Goal: Information Seeking & Learning: Learn about a topic

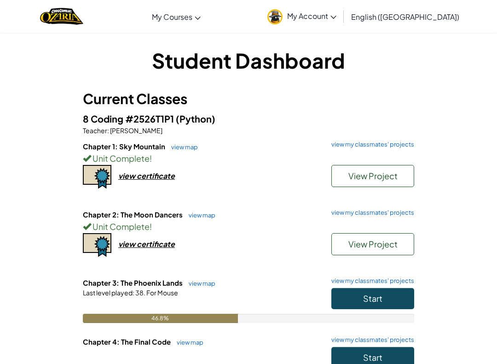
click at [386, 297] on button "Start" at bounding box center [373, 298] width 83 height 21
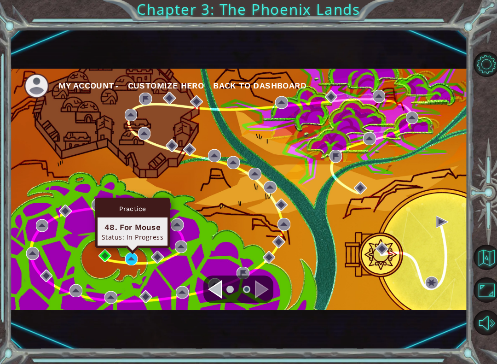
click at [133, 248] on div "Practice 48. For Mouse Status: In Progress" at bounding box center [132, 223] width 75 height 50
click at [138, 263] on img at bounding box center [131, 258] width 13 height 13
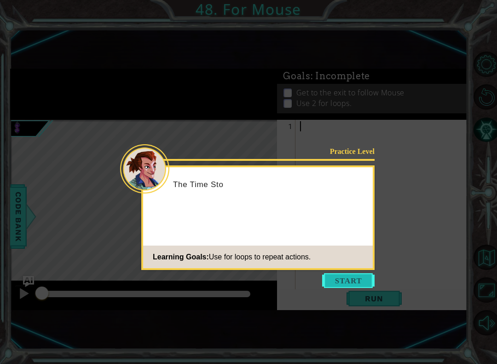
click at [363, 282] on button "Start" at bounding box center [348, 280] width 52 height 15
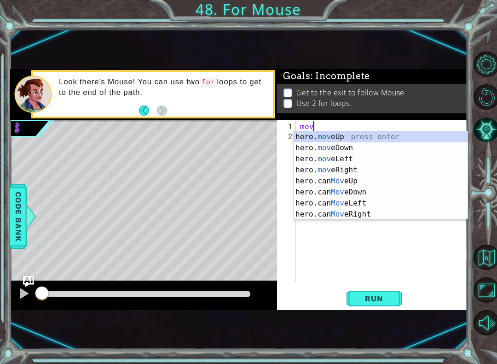
scroll to position [0, 0]
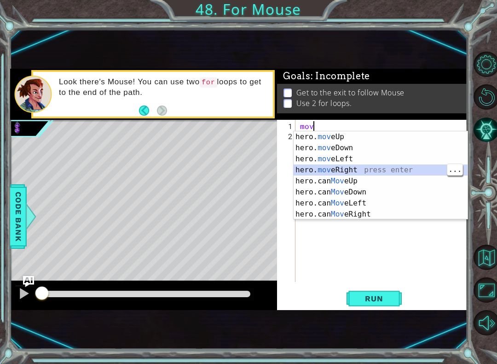
type textarea "hero.moveRight(1)"
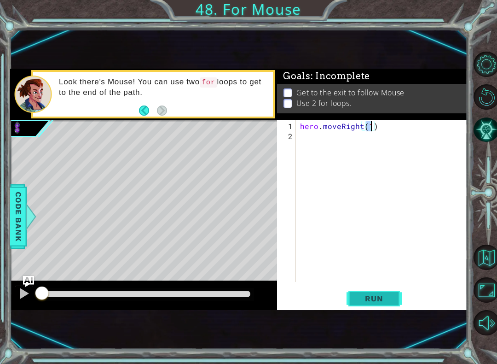
click at [374, 303] on button "Run" at bounding box center [374, 298] width 55 height 19
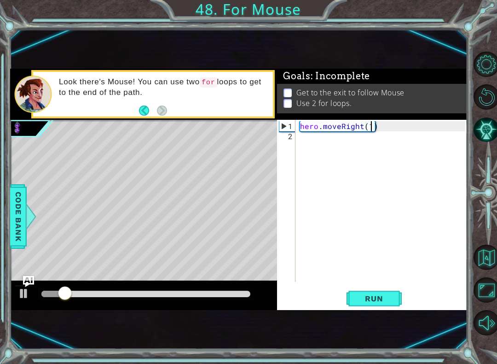
scroll to position [0, 0]
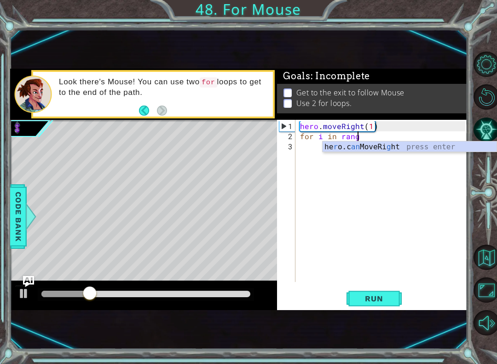
type textarea "for i in range"
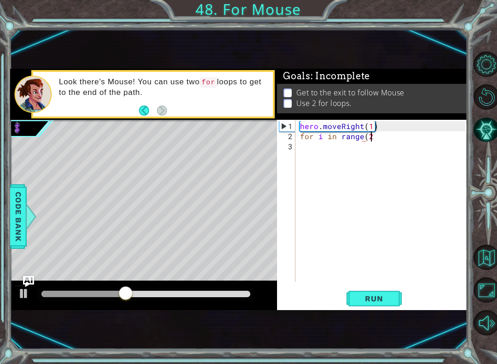
scroll to position [0, 4]
type textarea "for i in range(2):"
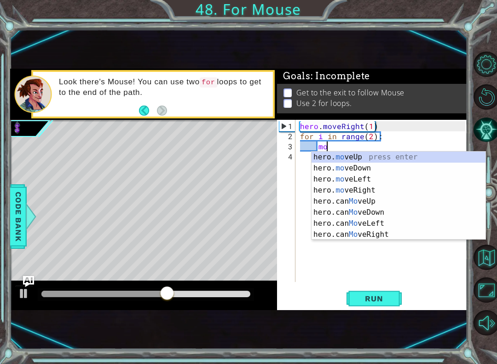
scroll to position [0, 2]
click at [403, 159] on div "hero. move Up press enter hero. move Down press enter hero. move Left press ent…" at bounding box center [399, 206] width 174 height 111
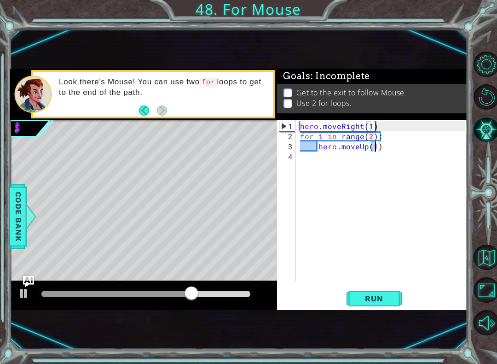
type textarea "hero.moveUp(2)"
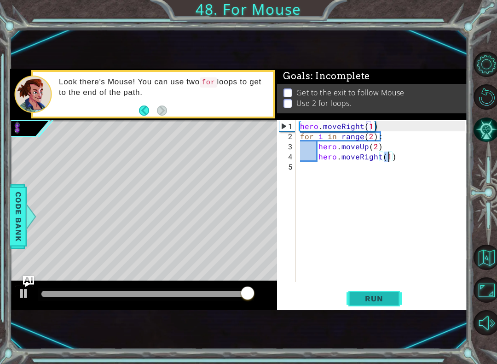
click at [378, 308] on button "Run" at bounding box center [374, 298] width 55 height 19
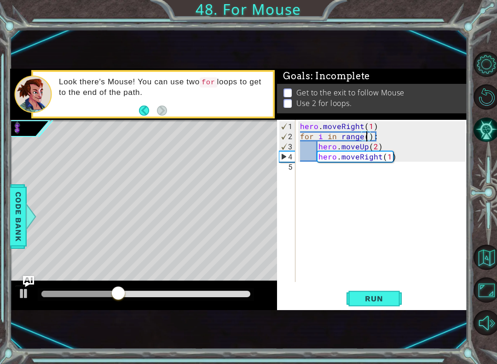
scroll to position [0, 5]
type textarea "for i in range(3):"
click at [380, 296] on span "Run" at bounding box center [374, 298] width 36 height 9
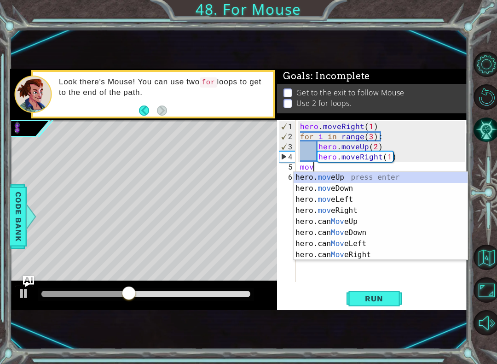
scroll to position [0, 0]
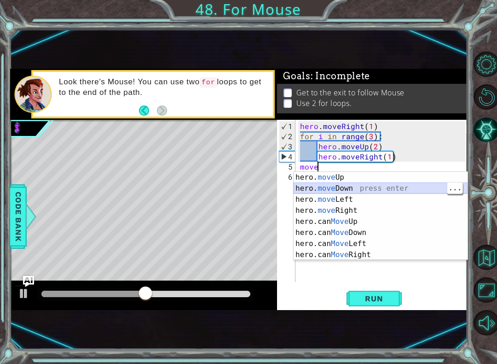
click at [376, 187] on div "hero. move Up press enter hero. move Down press enter hero. move Left press ent…" at bounding box center [381, 227] width 174 height 111
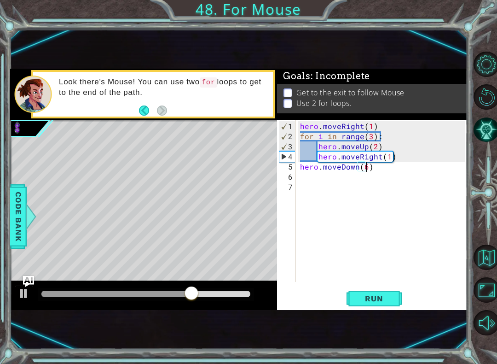
scroll to position [0, 4]
type textarea "hero.moveDown(6)"
click at [387, 303] on span "Run" at bounding box center [374, 298] width 36 height 9
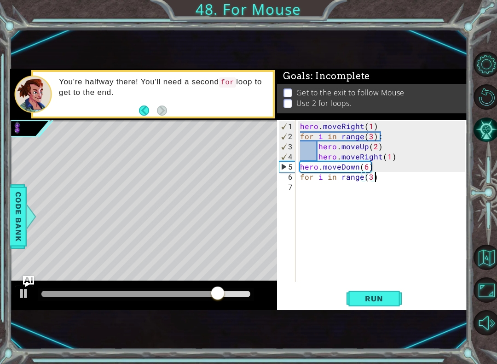
type textarea "for i in range(3):"
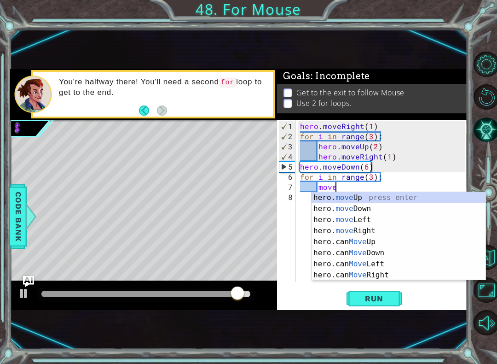
scroll to position [0, 2]
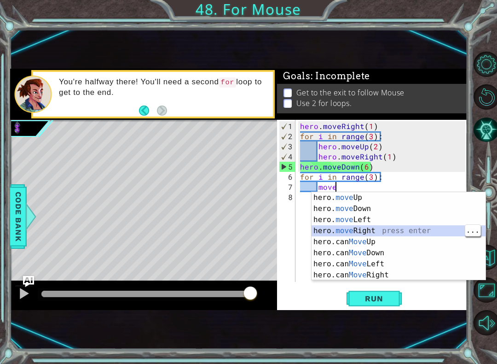
type textarea "hero.moveRight(1)"
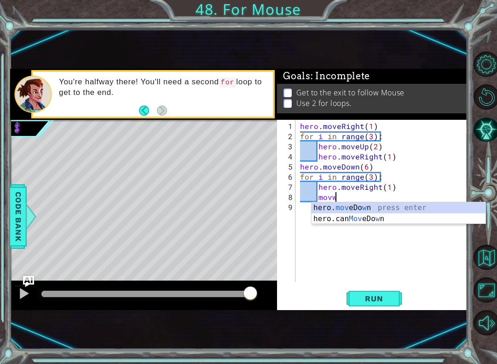
scroll to position [0, 1]
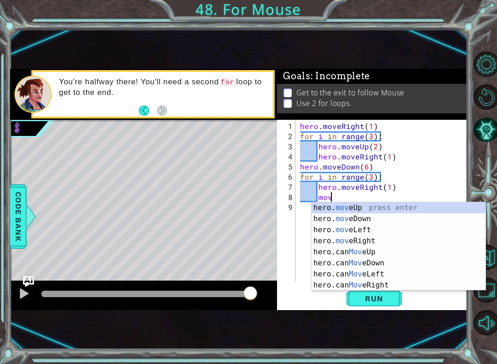
type textarea "move"
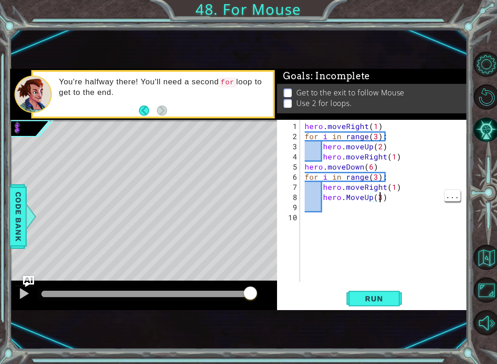
scroll to position [0, 5]
click at [378, 298] on span "Run" at bounding box center [374, 298] width 36 height 9
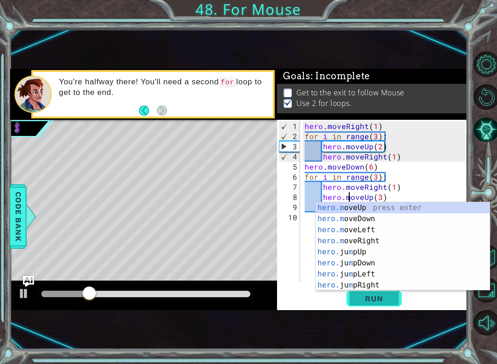
scroll to position [0, 3]
type textarea "hero.moveUp(3)"
click at [391, 308] on button "Run" at bounding box center [374, 298] width 55 height 19
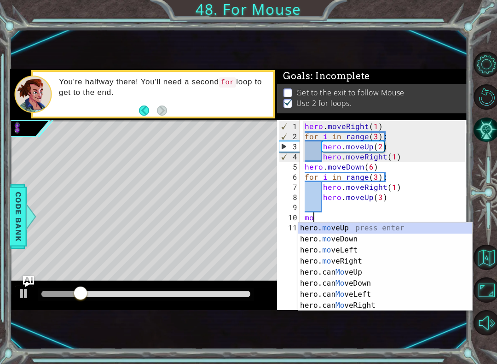
scroll to position [0, 0]
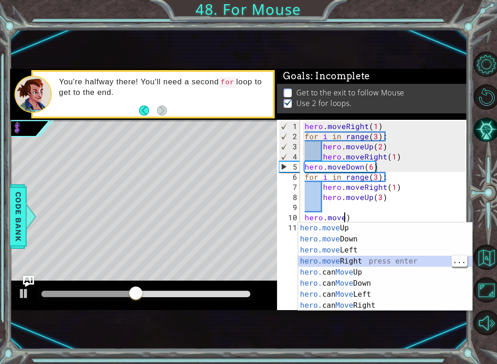
type textarea "hero.moveRight(1)"
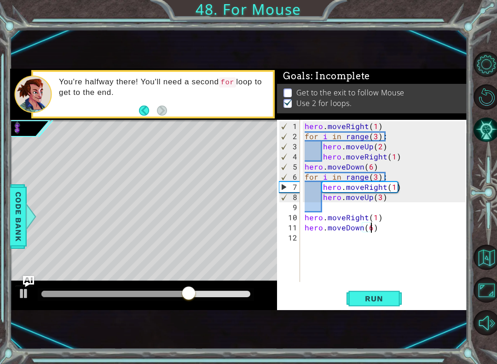
scroll to position [0, 4]
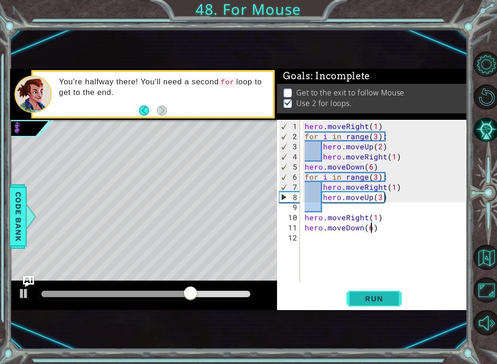
click at [376, 298] on span "Run" at bounding box center [374, 298] width 36 height 9
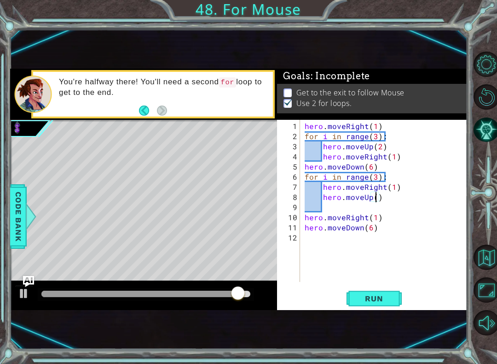
scroll to position [0, 5]
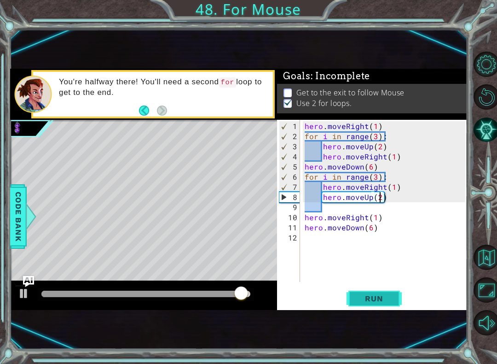
type textarea "hero.moveUp(2)"
click at [401, 299] on button "Run" at bounding box center [374, 298] width 55 height 19
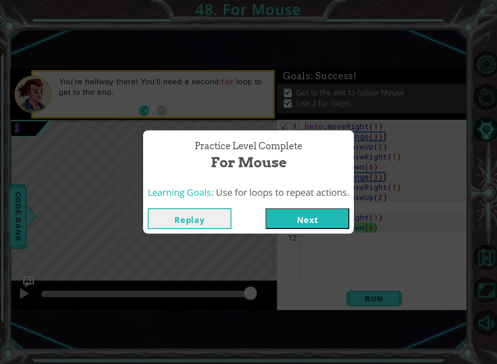
click at [325, 228] on button "Next" at bounding box center [308, 218] width 84 height 21
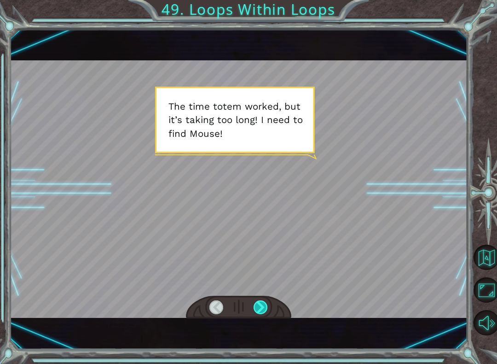
click at [258, 308] on div at bounding box center [261, 307] width 14 height 14
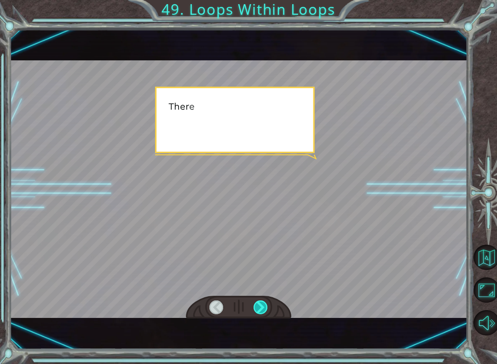
click at [263, 310] on div at bounding box center [261, 307] width 14 height 14
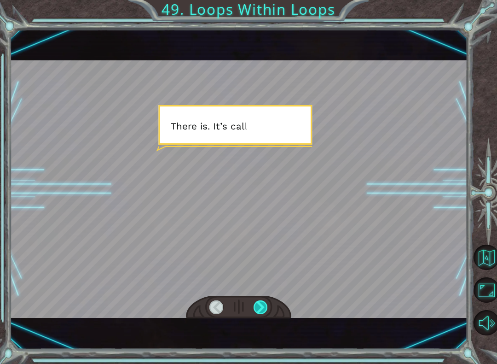
click at [262, 303] on div at bounding box center [261, 307] width 14 height 14
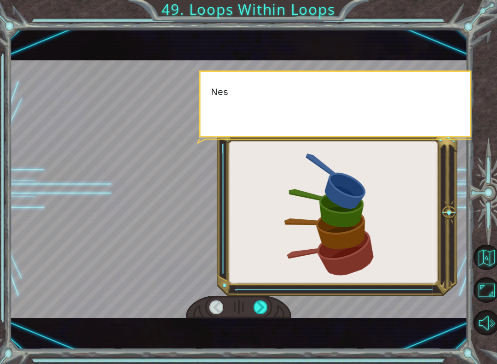
click at [251, 308] on div at bounding box center [238, 307] width 105 height 23
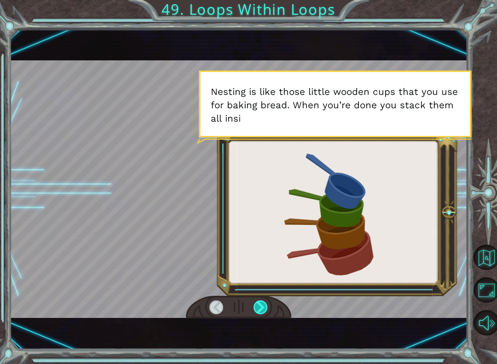
click at [254, 302] on div at bounding box center [261, 307] width 14 height 14
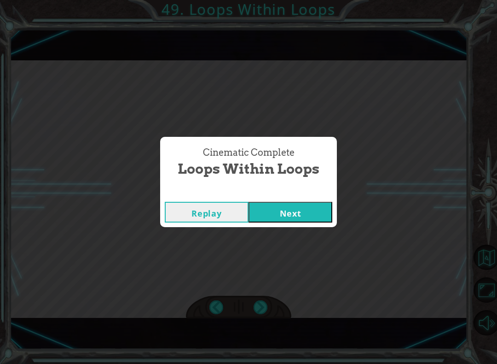
click at [306, 214] on button "Next" at bounding box center [291, 212] width 84 height 21
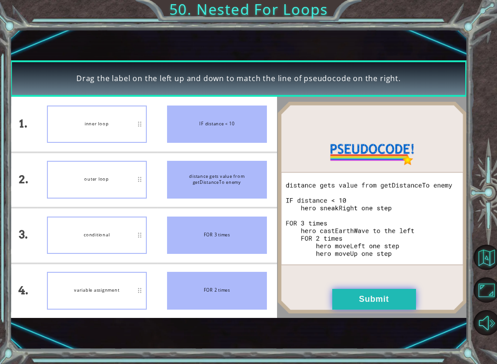
click at [364, 295] on button "Submit" at bounding box center [374, 299] width 84 height 21
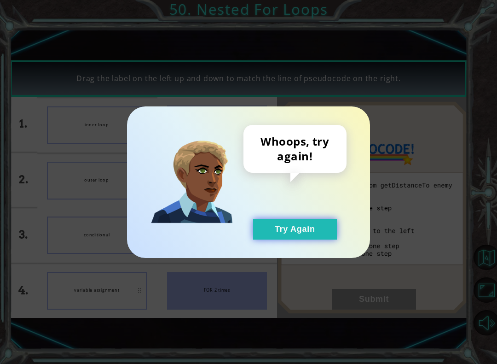
click at [278, 227] on button "Try Again" at bounding box center [295, 229] width 84 height 21
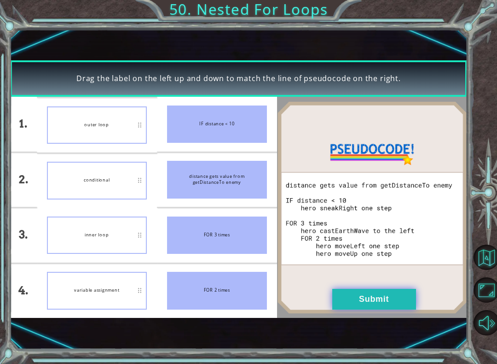
click at [360, 294] on button "Submit" at bounding box center [374, 299] width 84 height 21
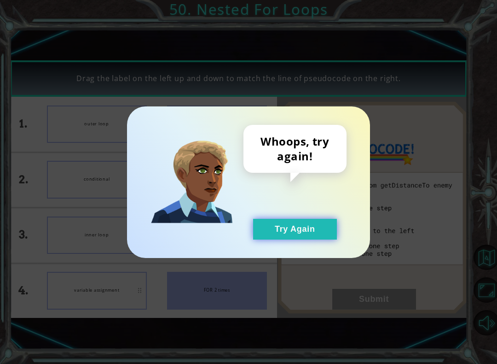
click at [272, 227] on button "Try Again" at bounding box center [295, 229] width 84 height 21
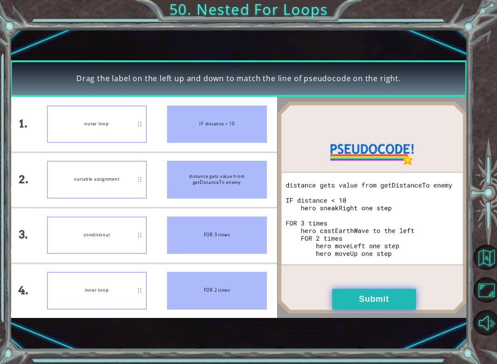
click at [352, 304] on button "Submit" at bounding box center [374, 299] width 84 height 21
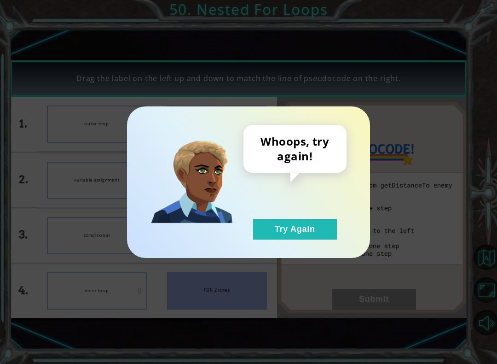
click at [271, 229] on button "Try Again" at bounding box center [295, 229] width 84 height 21
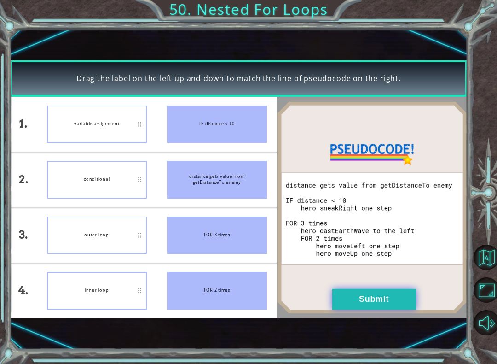
click at [350, 300] on button "Submit" at bounding box center [374, 299] width 84 height 21
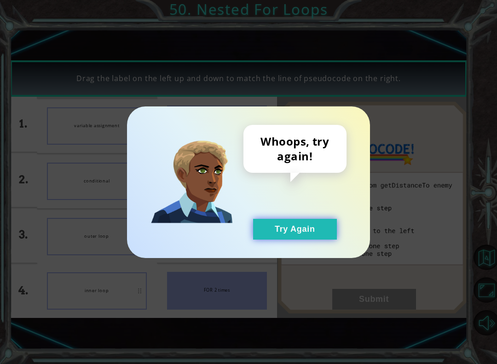
click at [291, 230] on button "Try Again" at bounding box center [295, 229] width 84 height 21
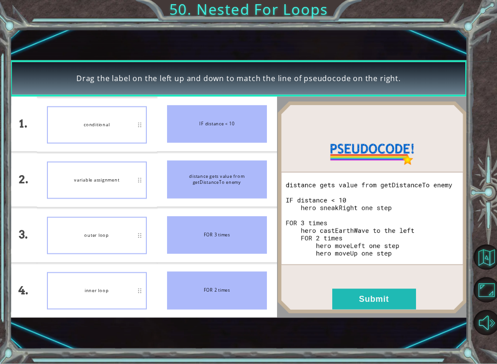
scroll to position [9, 0]
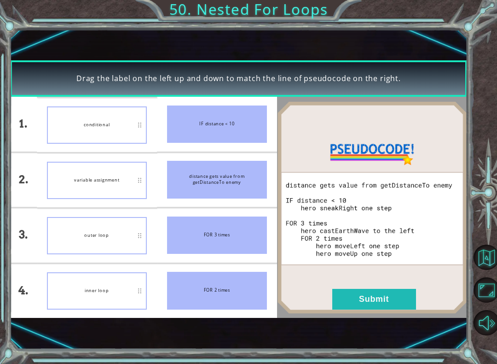
click at [350, 297] on button "Submit" at bounding box center [374, 299] width 84 height 21
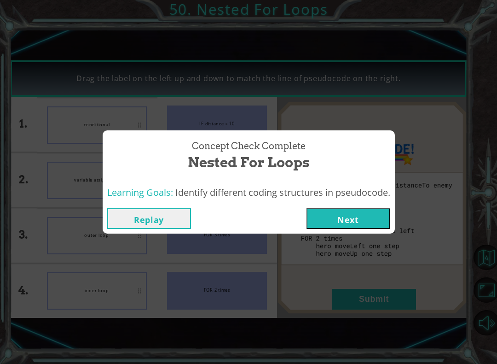
click at [351, 225] on button "Next" at bounding box center [349, 218] width 84 height 21
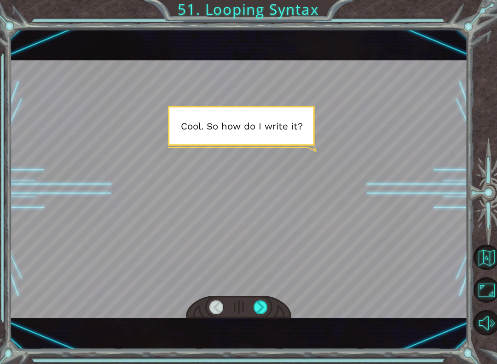
click at [265, 295] on div at bounding box center [239, 188] width 458 height 257
click at [261, 301] on div at bounding box center [261, 307] width 14 height 14
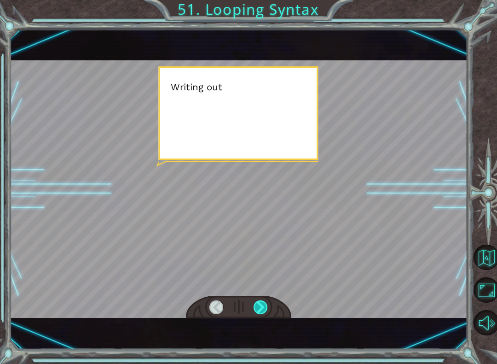
click at [260, 311] on div at bounding box center [261, 307] width 14 height 14
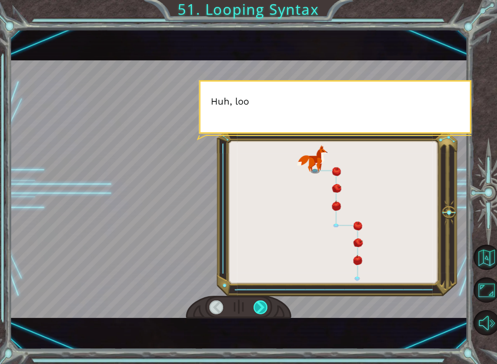
click at [262, 308] on div at bounding box center [261, 307] width 14 height 14
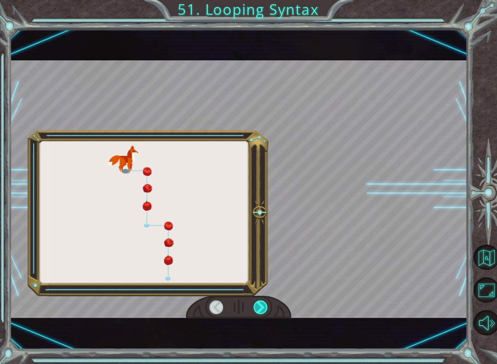
click at [263, 306] on div at bounding box center [261, 307] width 14 height 14
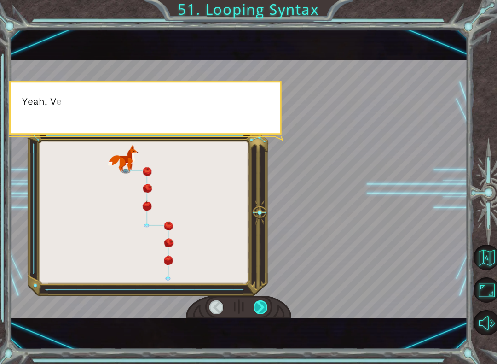
click at [259, 303] on div at bounding box center [261, 307] width 14 height 14
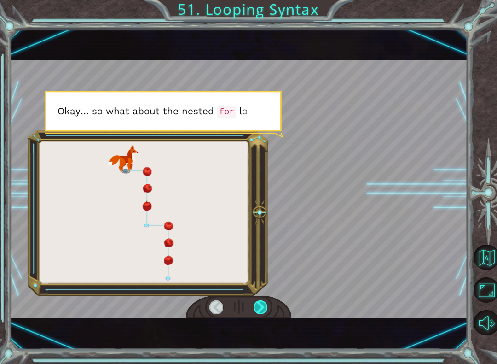
click at [262, 303] on div at bounding box center [261, 307] width 14 height 14
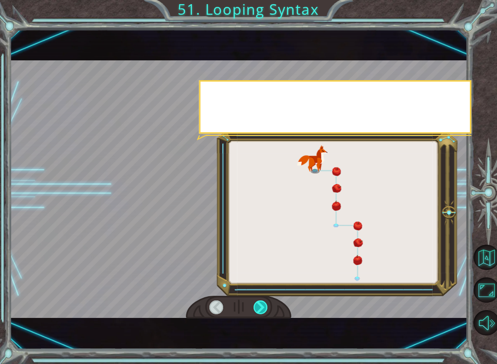
click at [256, 309] on div at bounding box center [261, 307] width 14 height 14
click at [261, 309] on div at bounding box center [261, 307] width 14 height 14
click at [256, 314] on div at bounding box center [261, 307] width 14 height 14
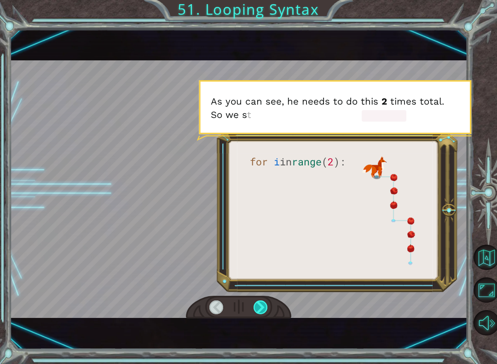
click at [263, 308] on div at bounding box center [261, 307] width 14 height 14
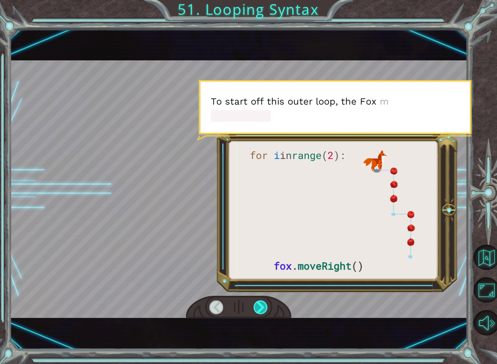
click at [263, 304] on div at bounding box center [261, 307] width 14 height 14
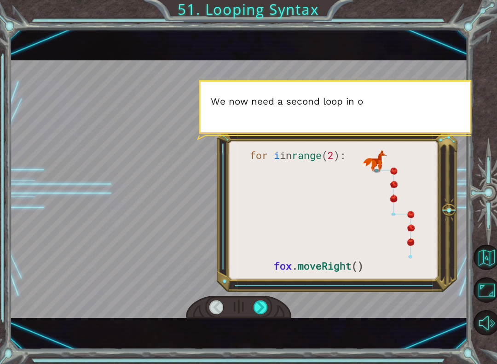
click at [270, 303] on div at bounding box center [238, 307] width 105 height 23
click at [272, 299] on div at bounding box center [238, 307] width 105 height 23
click at [261, 306] on div at bounding box center [261, 307] width 14 height 14
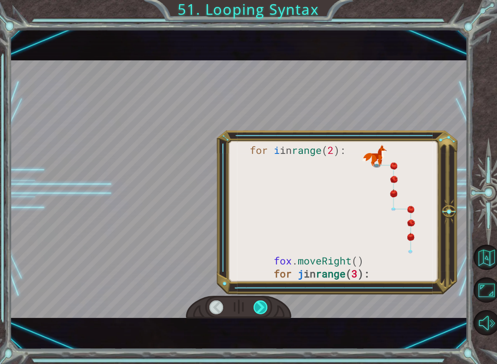
click at [261, 313] on div at bounding box center [261, 307] width 14 height 14
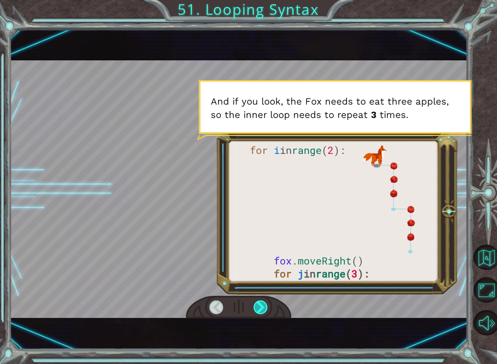
click at [268, 306] on div at bounding box center [261, 307] width 14 height 14
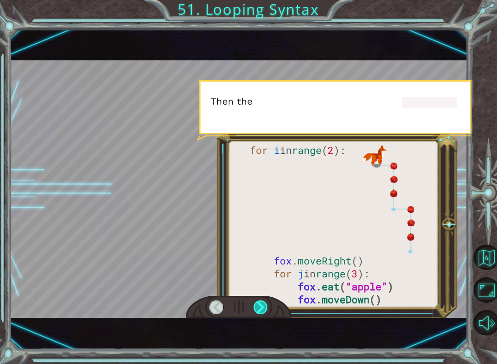
click at [259, 302] on div at bounding box center [261, 307] width 14 height 14
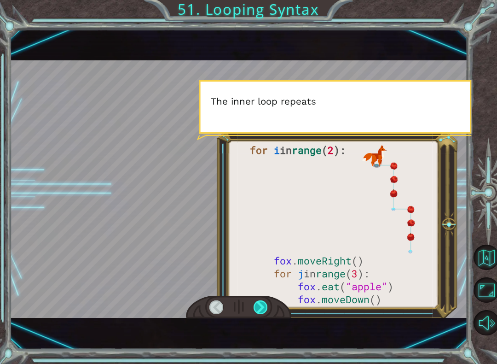
click at [257, 301] on div at bounding box center [261, 307] width 14 height 14
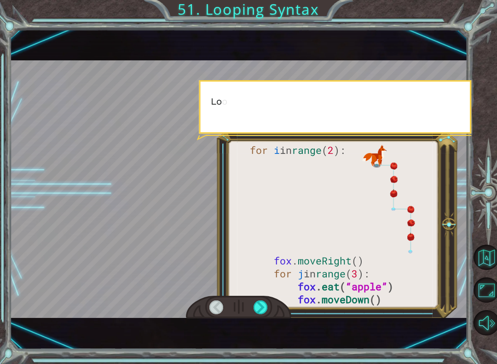
click at [263, 298] on div at bounding box center [238, 307] width 105 height 23
click at [265, 306] on div at bounding box center [261, 307] width 14 height 14
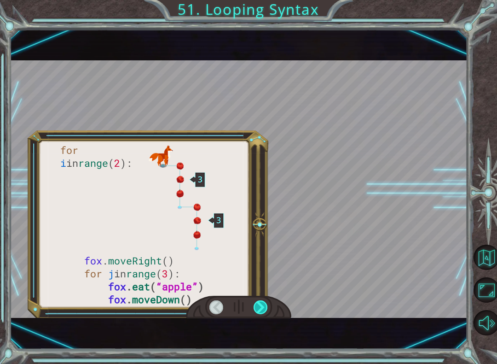
click at [259, 301] on div at bounding box center [261, 307] width 14 height 14
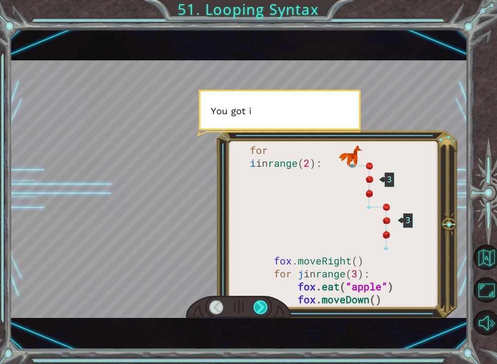
click at [261, 311] on div at bounding box center [261, 307] width 14 height 14
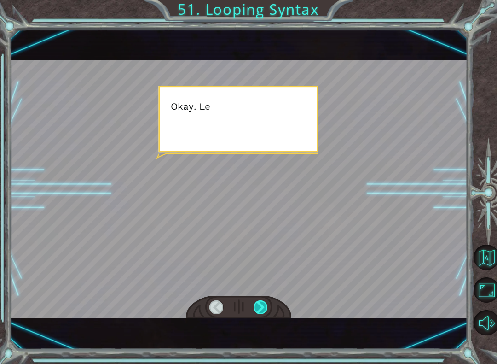
click at [255, 311] on div at bounding box center [261, 307] width 14 height 14
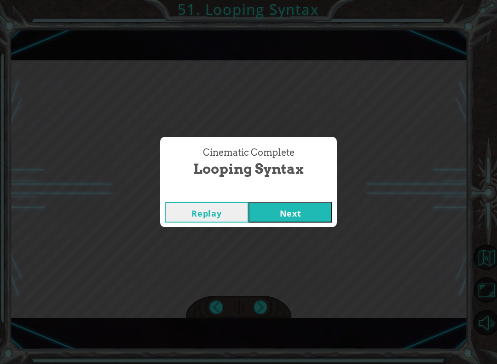
click at [262, 315] on div "Cinematic Complete Looping Syntax Replay Next" at bounding box center [248, 182] width 497 height 364
click at [489, 155] on div "Cinematic Complete Looping Syntax Replay Next" at bounding box center [248, 182] width 497 height 364
click at [306, 209] on button "Next" at bounding box center [291, 212] width 84 height 21
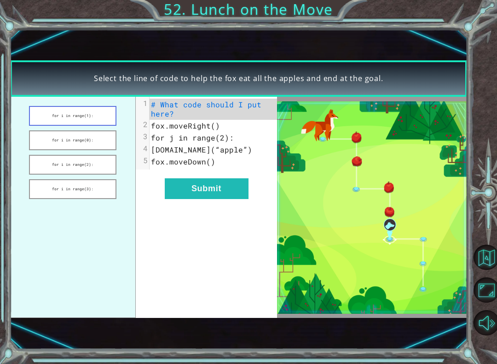
click at [52, 119] on button "for i in range(1):" at bounding box center [72, 116] width 87 height 20
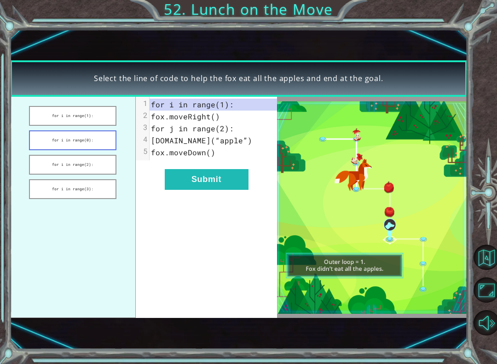
click at [47, 142] on button "for i in range(0):" at bounding box center [72, 140] width 87 height 20
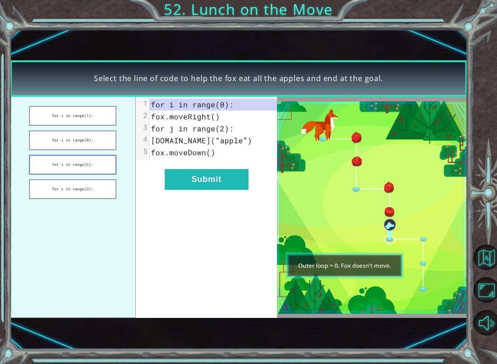
click at [47, 168] on button "for i in range(2):" at bounding box center [72, 165] width 87 height 20
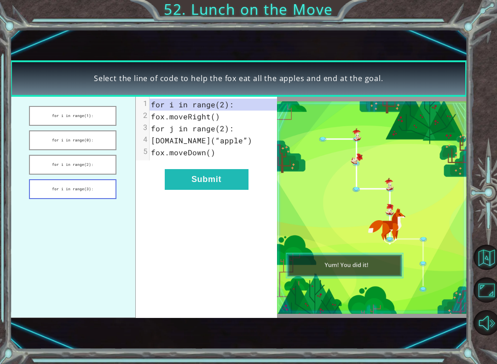
click at [42, 186] on button "for i in range(3):" at bounding box center [72, 189] width 87 height 20
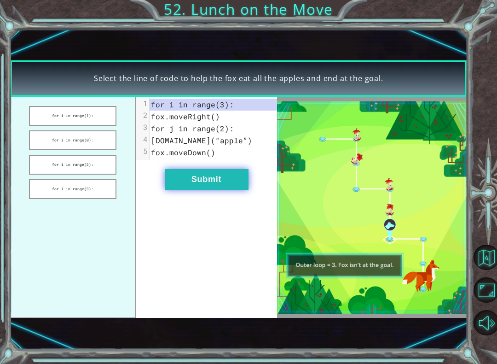
click at [190, 177] on button "Submit" at bounding box center [207, 179] width 84 height 21
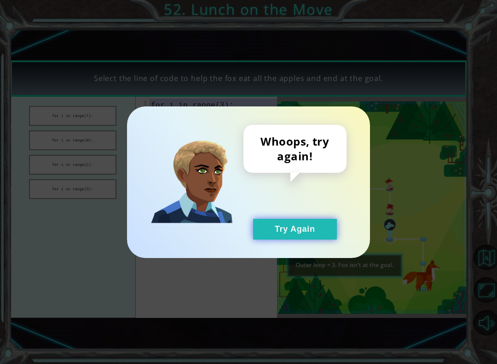
click at [332, 229] on button "Try Again" at bounding box center [295, 229] width 84 height 21
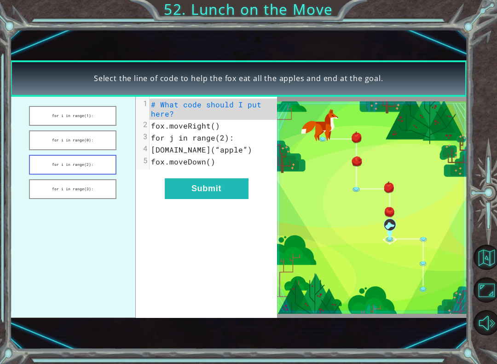
click at [50, 167] on button "for i in range(2):" at bounding box center [72, 165] width 87 height 20
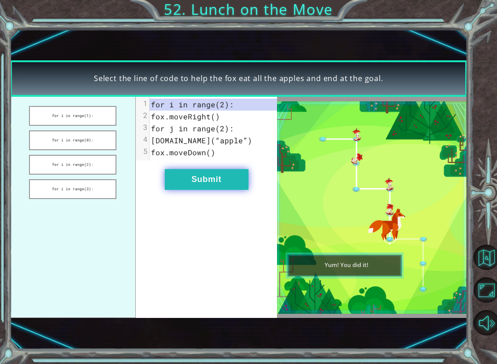
click at [199, 187] on button "Submit" at bounding box center [207, 179] width 84 height 21
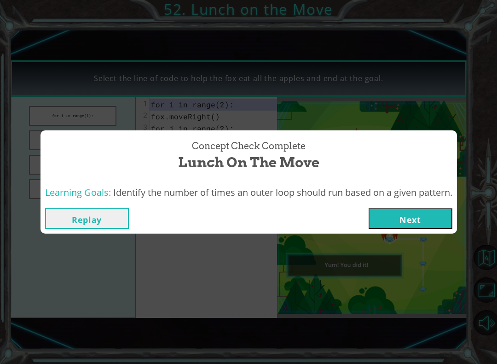
click at [449, 210] on button "Next" at bounding box center [411, 218] width 84 height 21
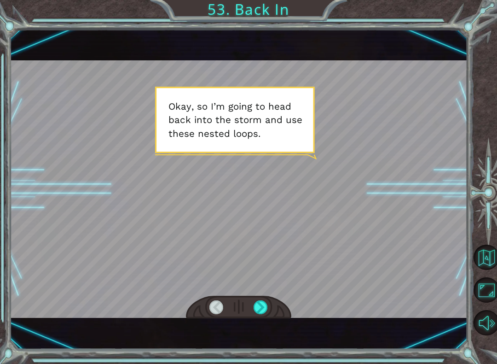
click at [268, 298] on div at bounding box center [238, 307] width 105 height 23
click at [260, 304] on div at bounding box center [261, 307] width 14 height 14
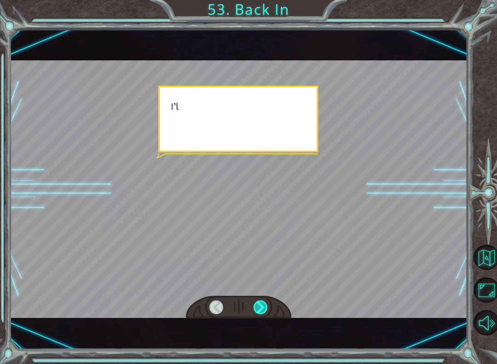
click at [256, 307] on div at bounding box center [261, 307] width 14 height 14
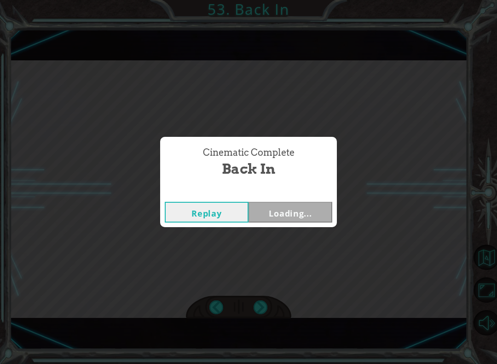
click at [264, 302] on div "Cinematic Complete Back In Replay Loading..." at bounding box center [248, 182] width 497 height 364
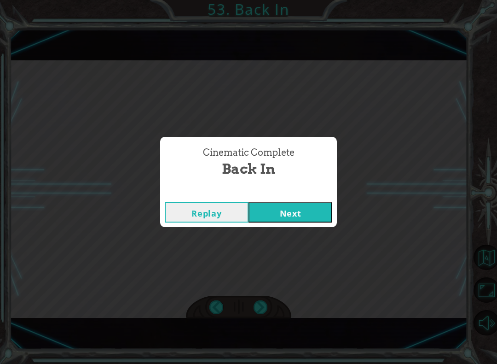
click at [264, 302] on div "Cinematic Complete Back In Replay Next" at bounding box center [248, 182] width 497 height 364
click at [263, 304] on div "Cinematic Complete Back In Replay Next" at bounding box center [248, 182] width 497 height 364
click at [305, 197] on div "Replay Next" at bounding box center [248, 212] width 177 height 30
click at [302, 173] on div "Cinematic Complete Back In" at bounding box center [249, 162] width 168 height 42
click at [303, 203] on button "Next" at bounding box center [291, 212] width 84 height 21
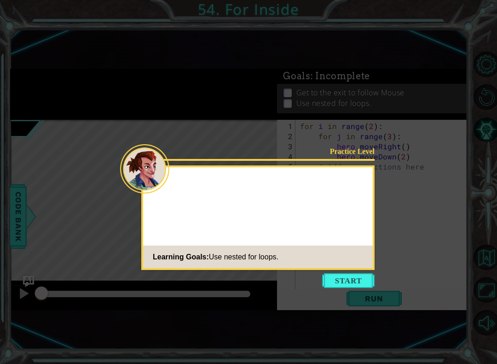
click at [368, 203] on div "Practice Level Learning Goals: Use nested for loops." at bounding box center [257, 217] width 233 height 105
click at [356, 279] on icon at bounding box center [248, 182] width 497 height 364
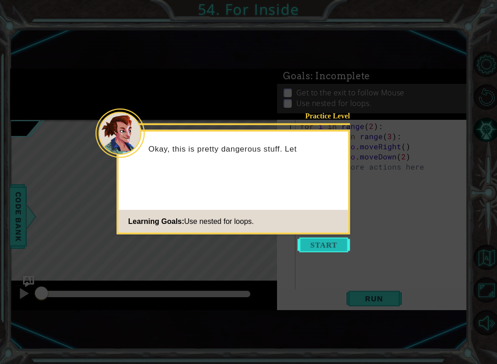
click at [327, 246] on button "Start" at bounding box center [324, 245] width 52 height 15
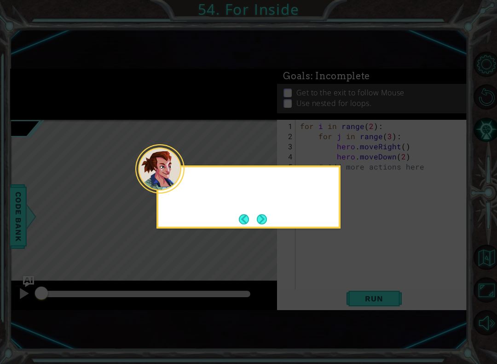
click at [332, 239] on icon at bounding box center [248, 182] width 497 height 364
click at [265, 214] on button "Next" at bounding box center [262, 219] width 10 height 10
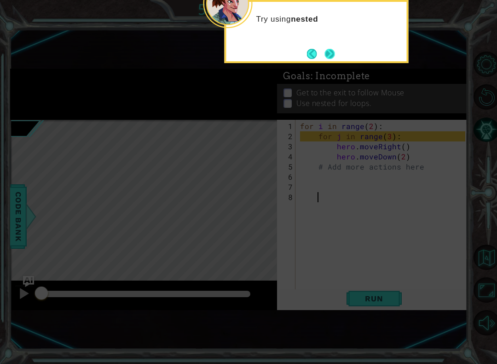
click at [332, 55] on button "Next" at bounding box center [330, 54] width 10 height 10
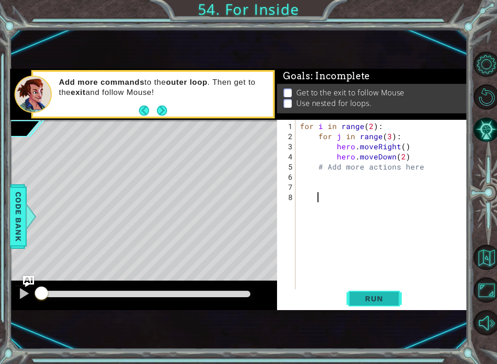
click at [381, 299] on span "Run" at bounding box center [374, 298] width 36 height 9
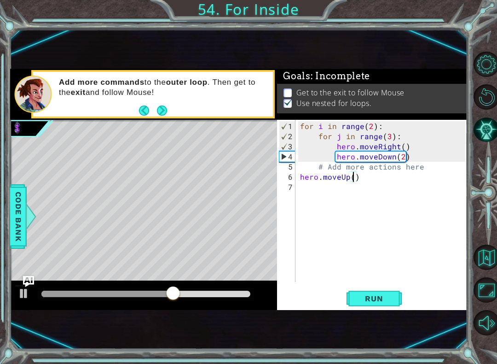
scroll to position [0, 3]
click at [387, 307] on button "Run" at bounding box center [374, 298] width 55 height 19
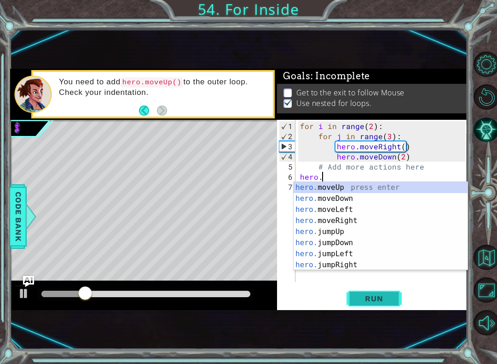
type textarea "hero"
